Goal: Information Seeking & Learning: Stay updated

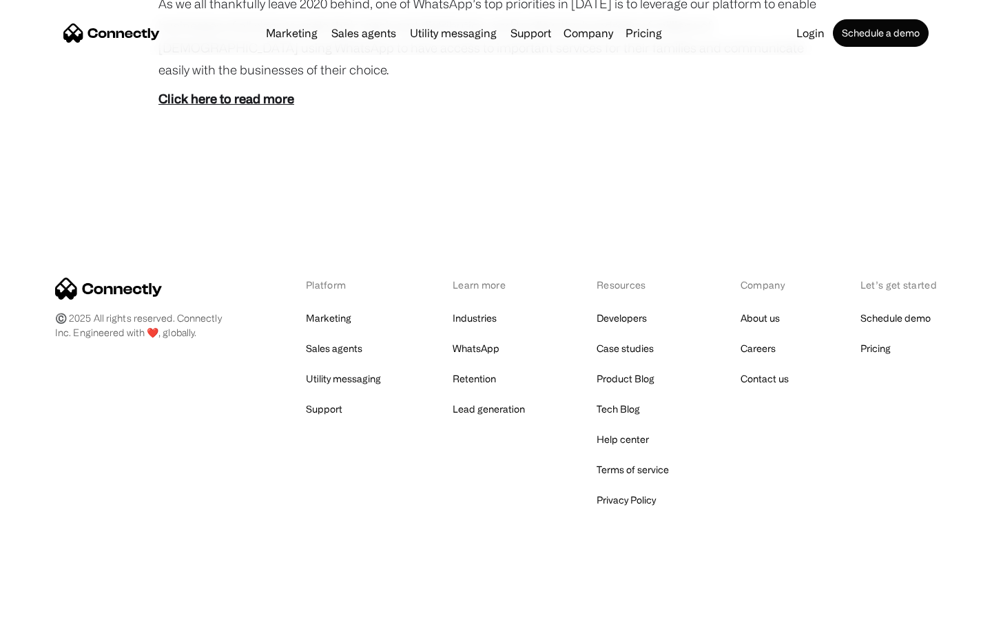
scroll to position [773, 0]
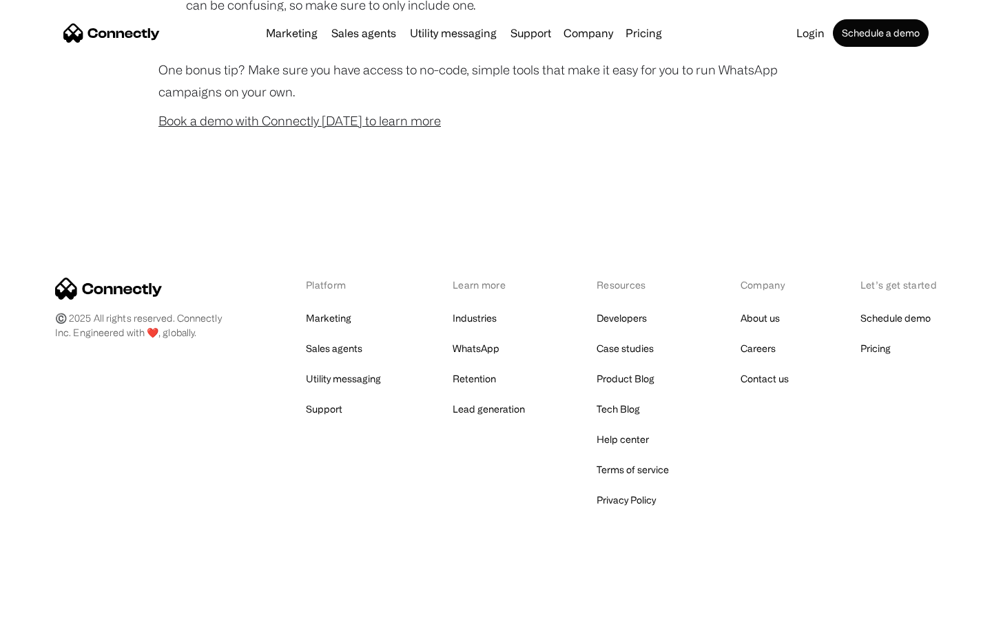
scroll to position [1363, 0]
